Goal: Information Seeking & Learning: Learn about a topic

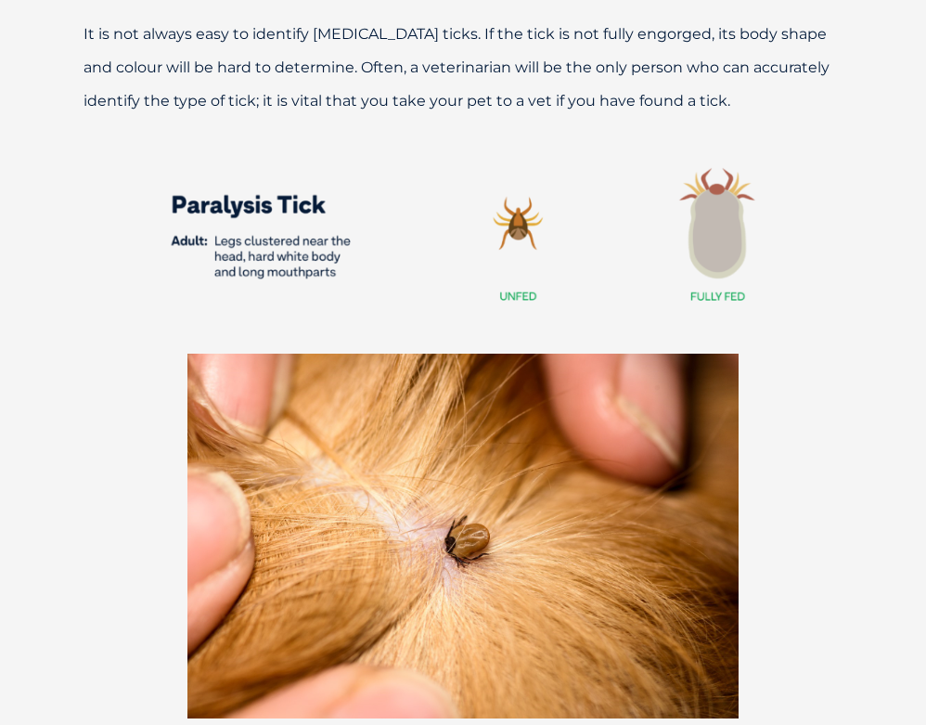
scroll to position [2272, 0]
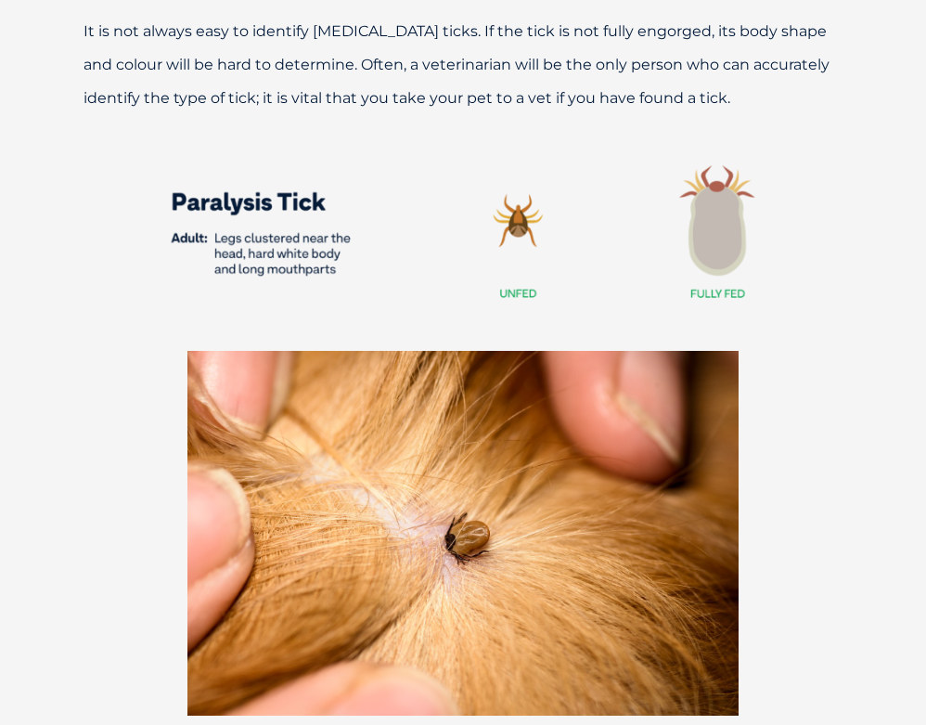
click at [298, 466] on img at bounding box center [462, 533] width 551 height 365
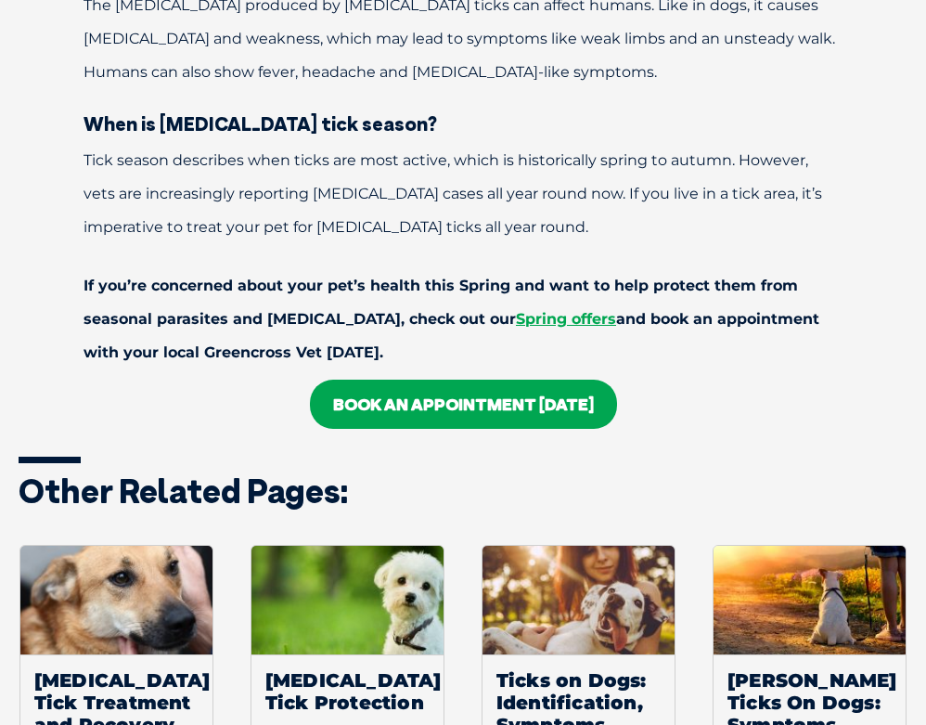
scroll to position [6851, 0]
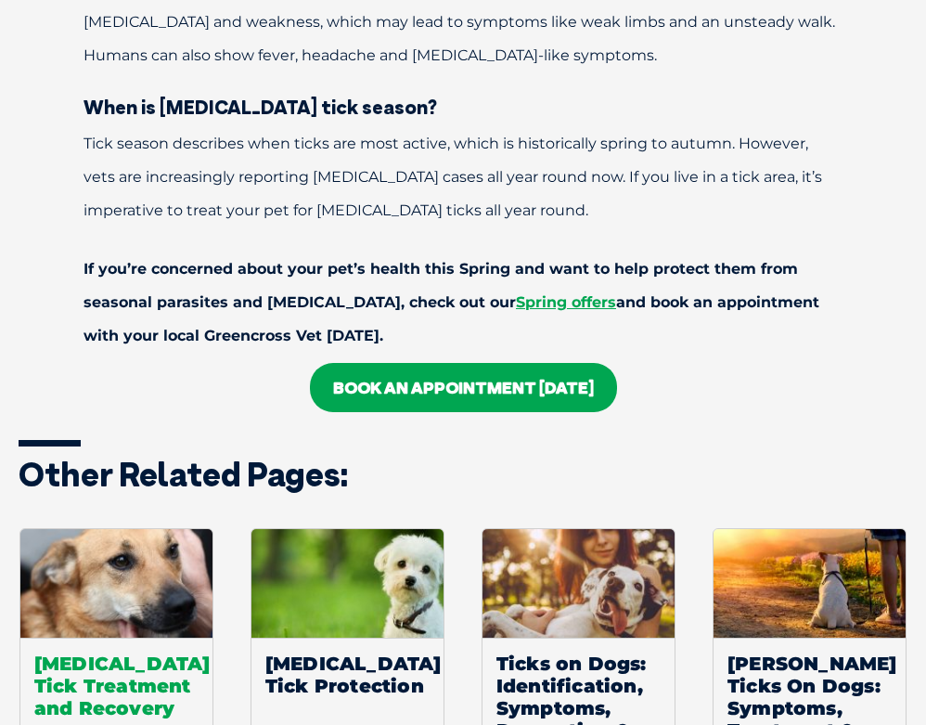
click at [66, 529] on img at bounding box center [116, 583] width 192 height 108
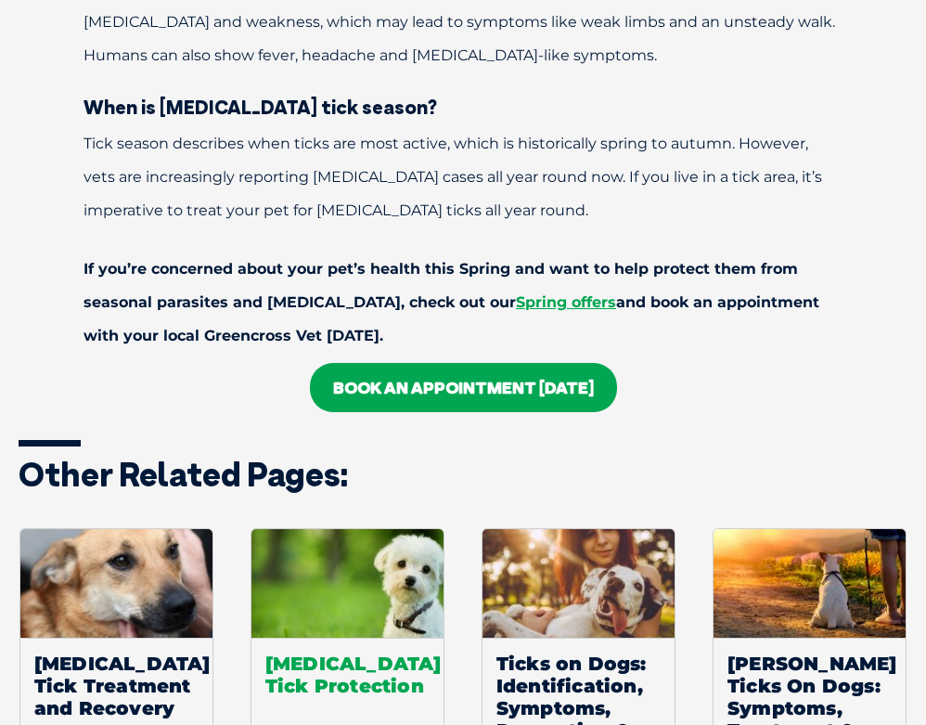
click at [345, 529] on img at bounding box center [347, 583] width 192 height 108
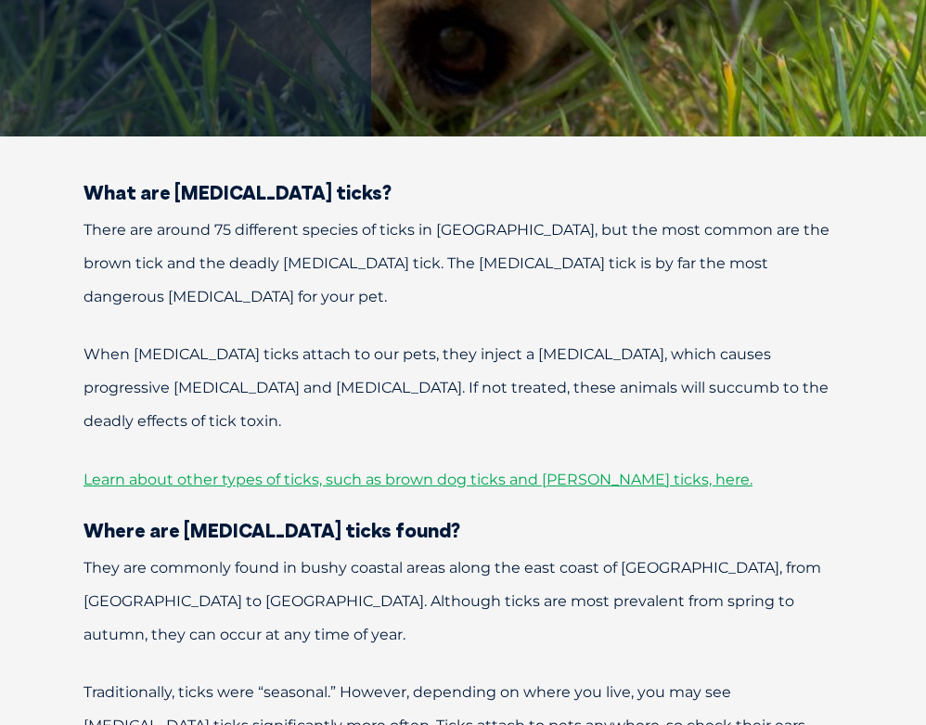
scroll to position [579, 0]
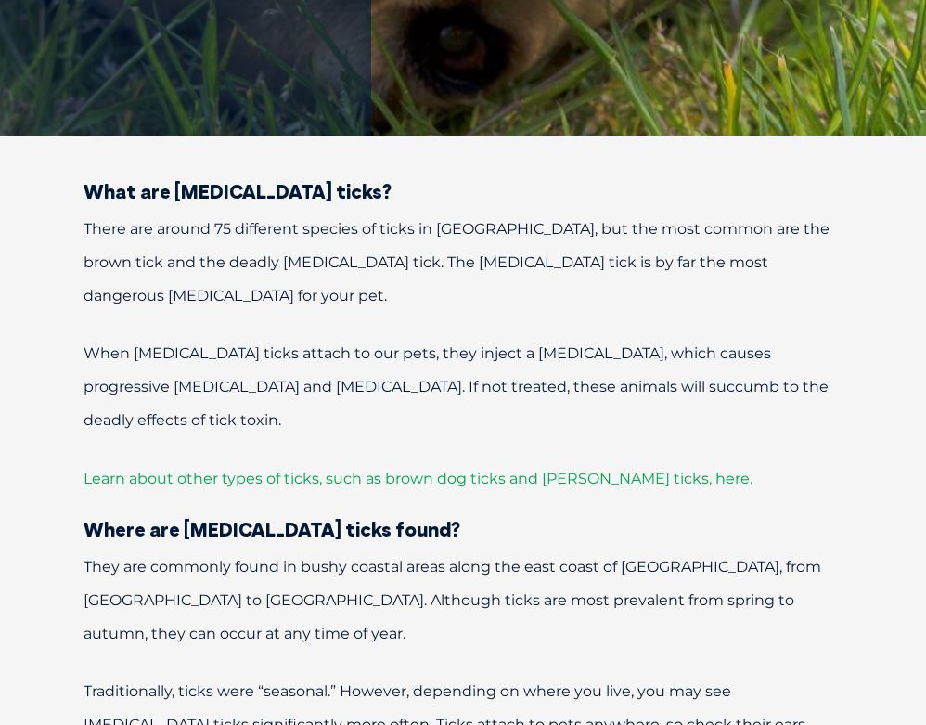
click at [346, 470] on span "Learn about other types of ticks, such as brown dog ticks and bush ticks, here." at bounding box center [418, 479] width 669 height 18
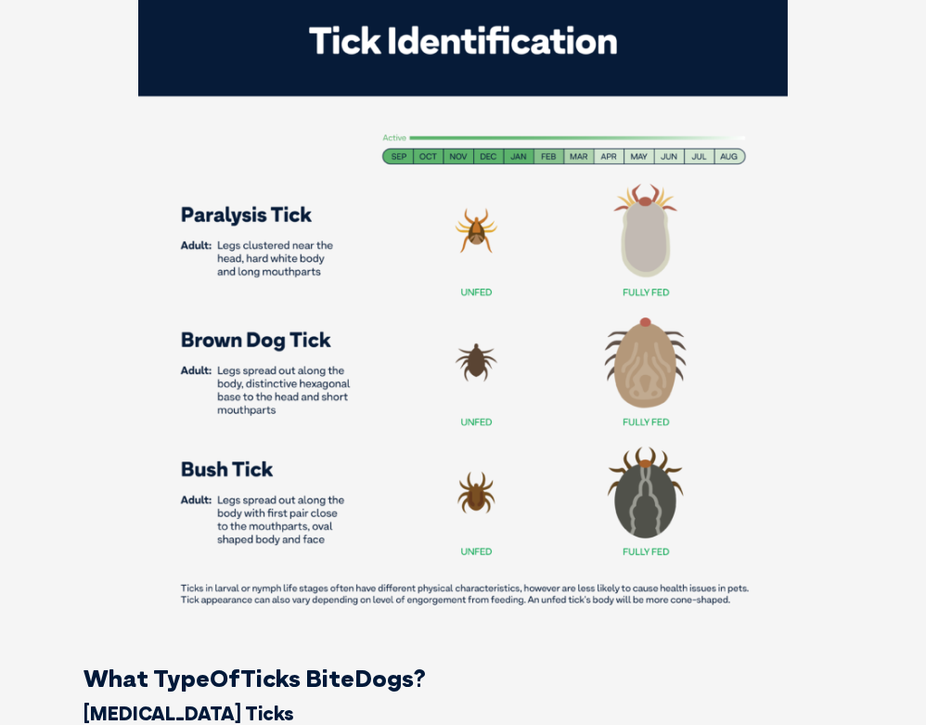
scroll to position [1705, 0]
